Goal: Task Accomplishment & Management: Use online tool/utility

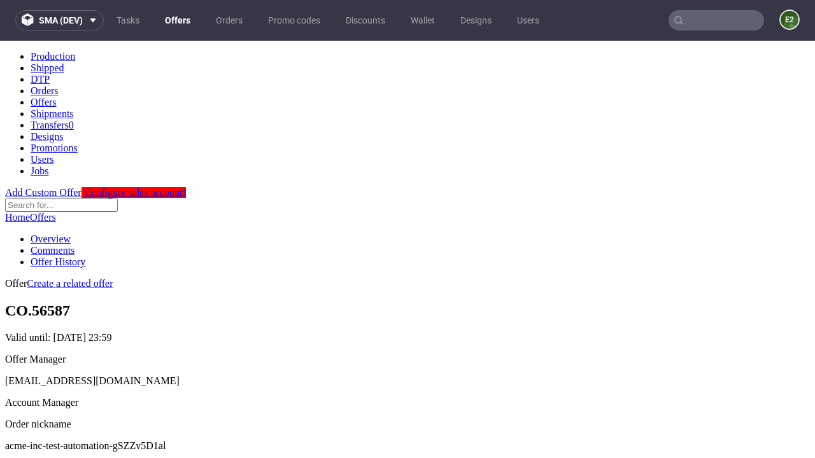
scroll to position [126, 0]
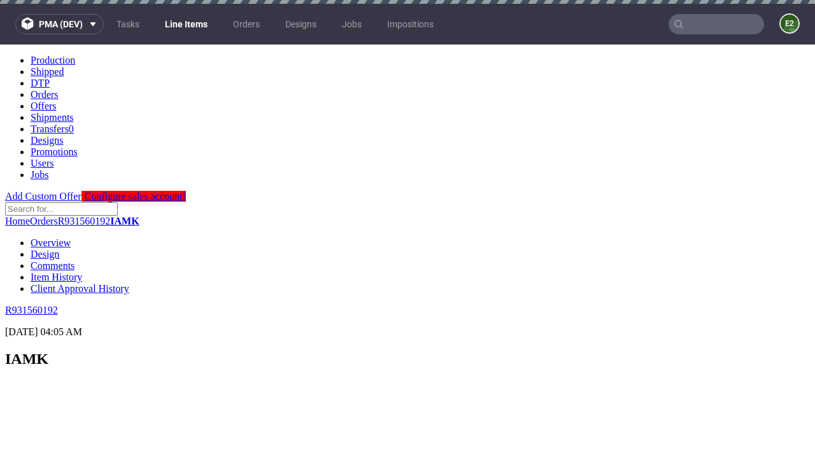
scroll to position [1800, 0]
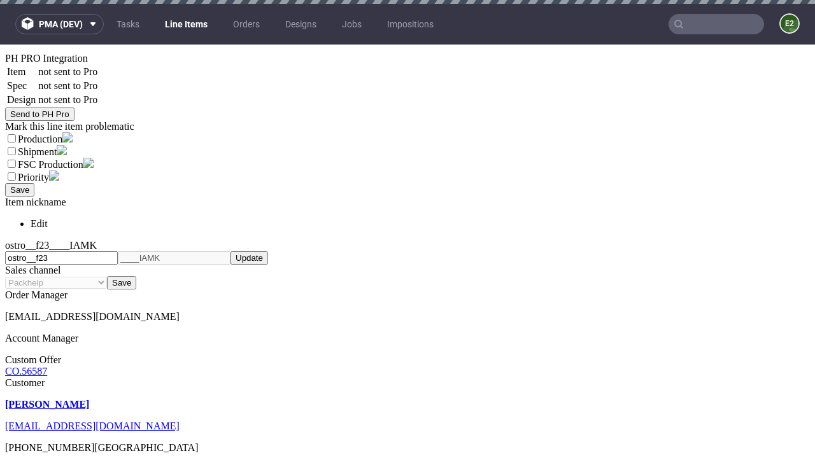
select select "accepted"
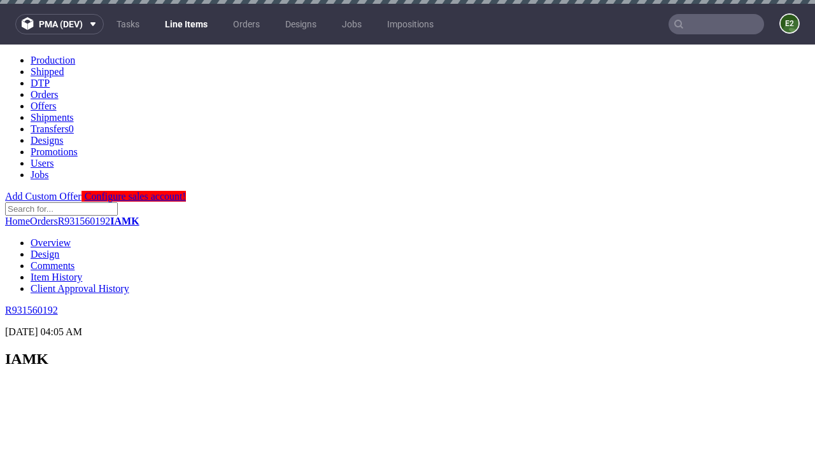
scroll to position [1902, 0]
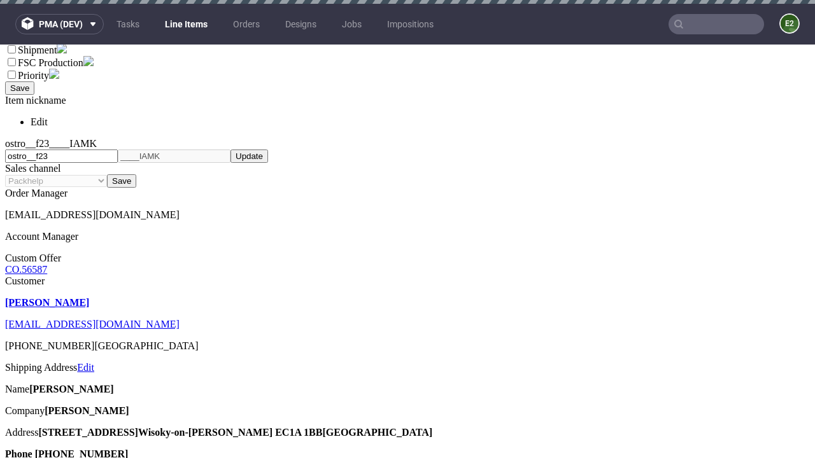
select select "received"
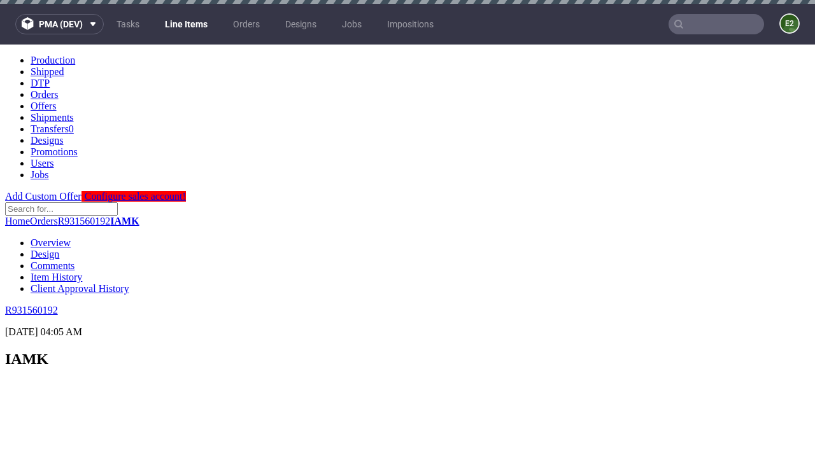
scroll to position [1748, 0]
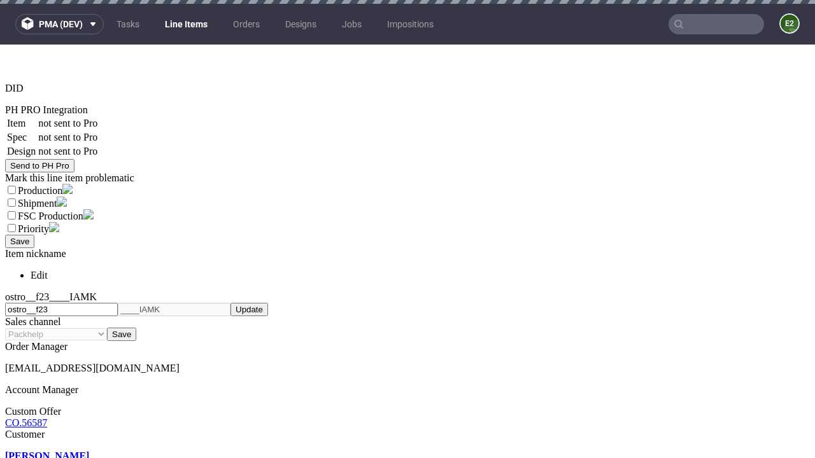
select select "accepted_dtp_issue_reprint"
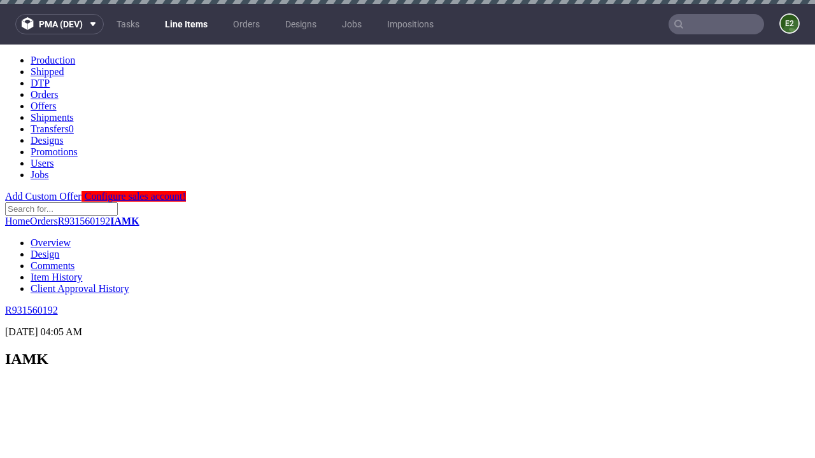
scroll to position [1796, 0]
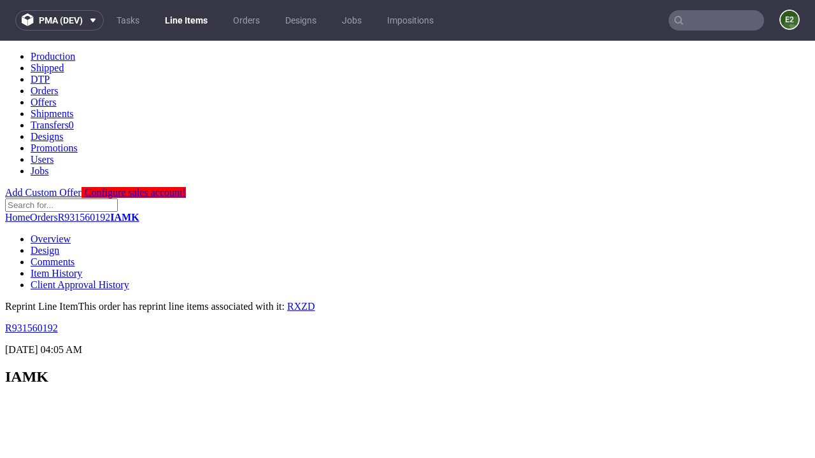
scroll to position [0, 0]
